Goal: Transaction & Acquisition: Book appointment/travel/reservation

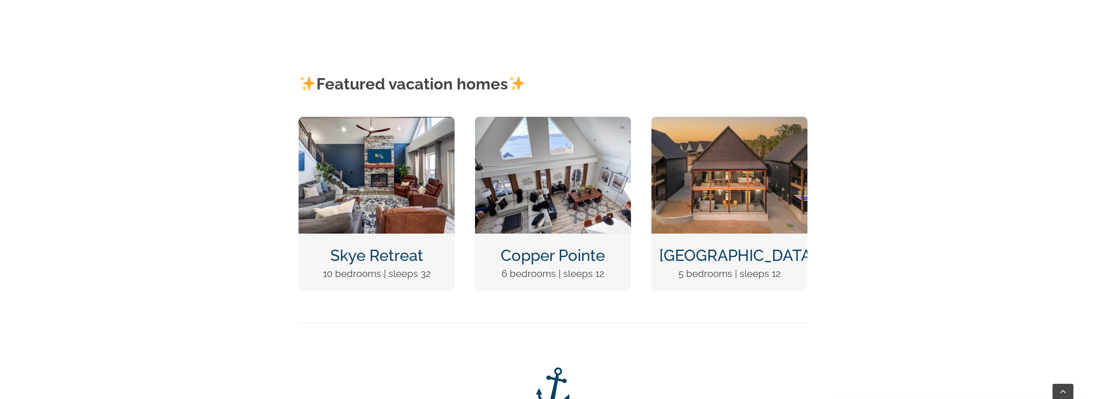
scroll to position [391, 0]
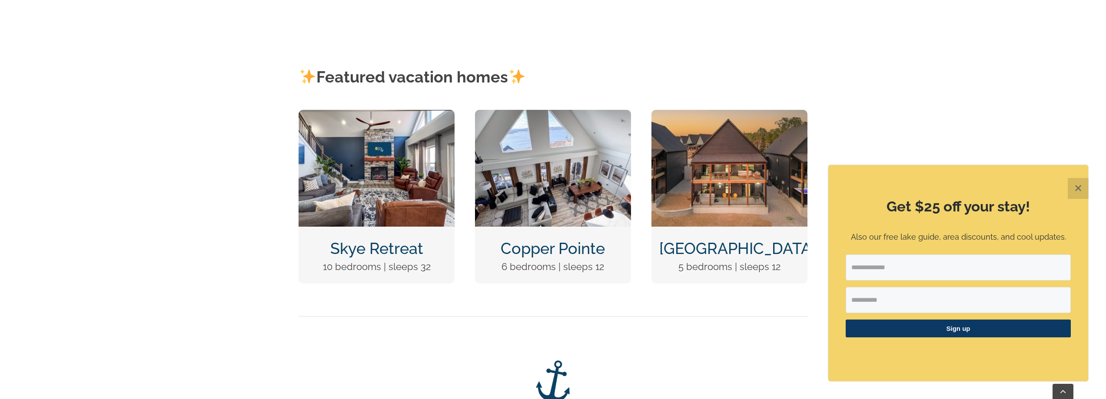
click at [576, 169] on img "Copper Pointe at Table Rock Lake-1051" at bounding box center [553, 168] width 156 height 117
click at [1080, 186] on button "✕" at bounding box center [1078, 188] width 21 height 21
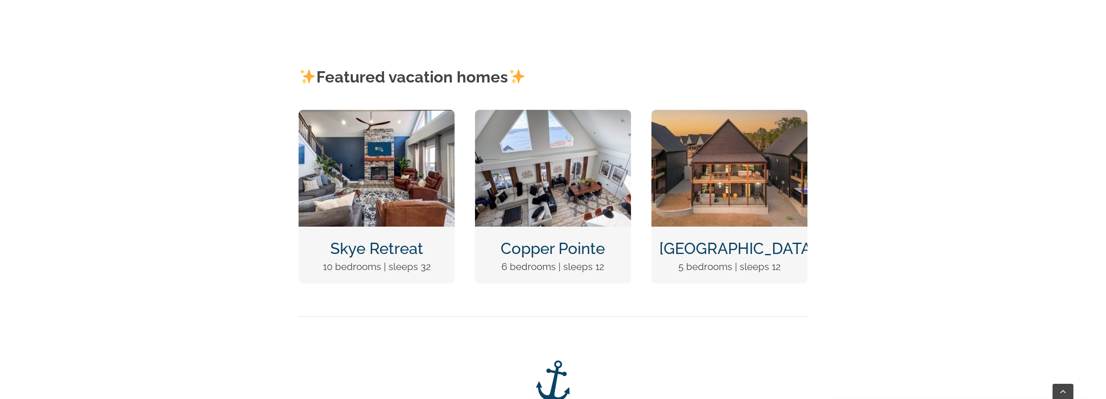
click at [577, 245] on link "Copper Pointe" at bounding box center [553, 248] width 104 height 18
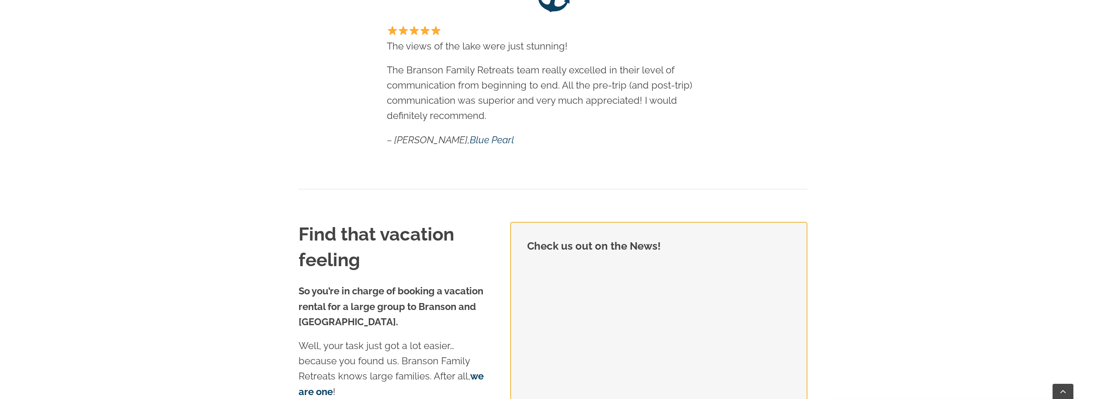
scroll to position [804, 0]
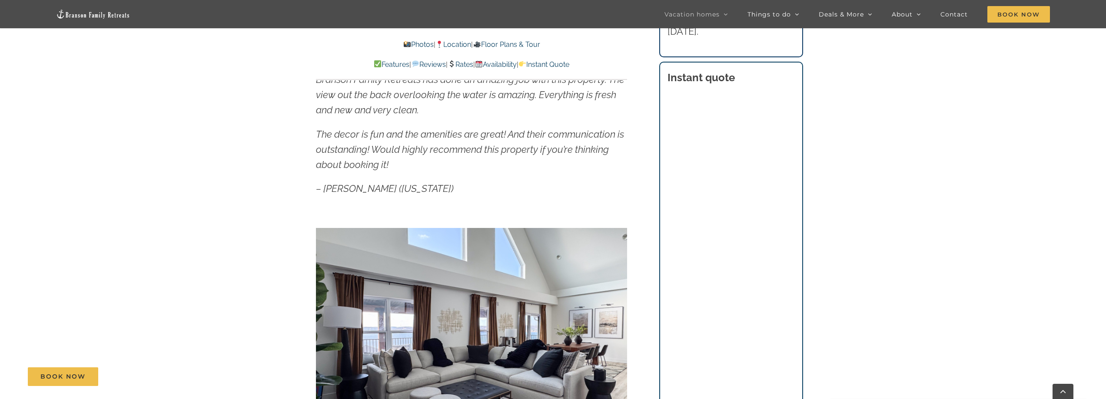
scroll to position [608, 0]
